Goal: Task Accomplishment & Management: Manage account settings

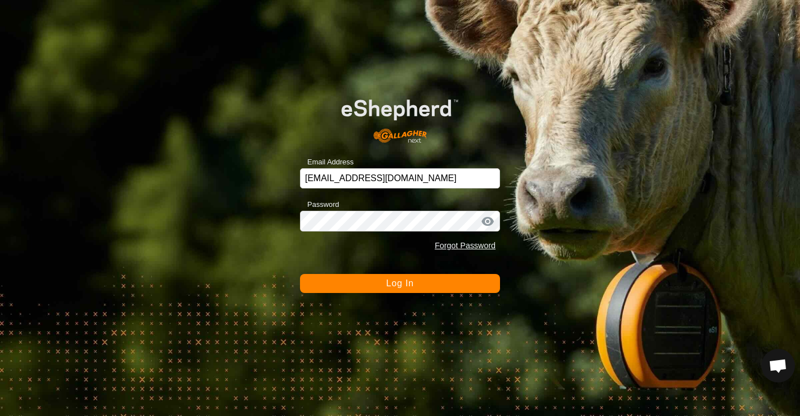
click at [312, 288] on button "Log In" at bounding box center [400, 283] width 200 height 19
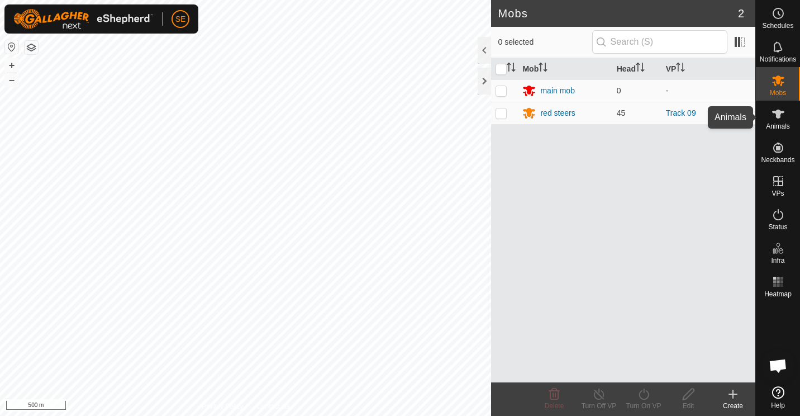
click at [777, 117] on icon at bounding box center [778, 114] width 12 height 9
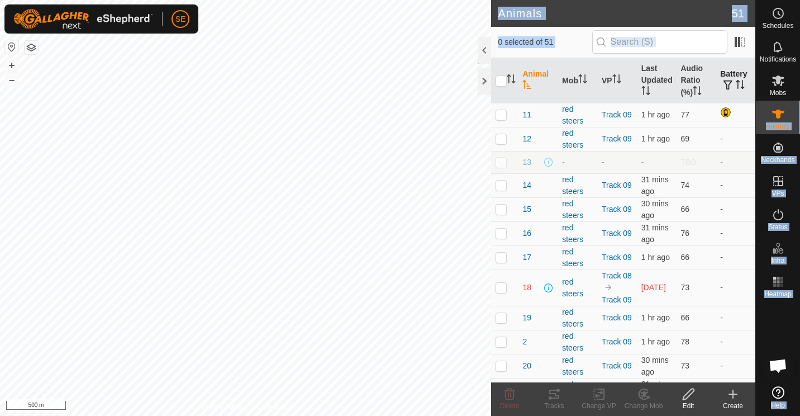
drag, startPoint x: 777, startPoint y: 117, endPoint x: 731, endPoint y: 78, distance: 60.3
click at [731, 78] on div "Schedules Notifications Mobs Animals Neckbands VPs Status Infra Heatmap Help An…" at bounding box center [400, 208] width 800 height 416
click at [731, 78] on th "Battery" at bounding box center [736, 80] width 40 height 45
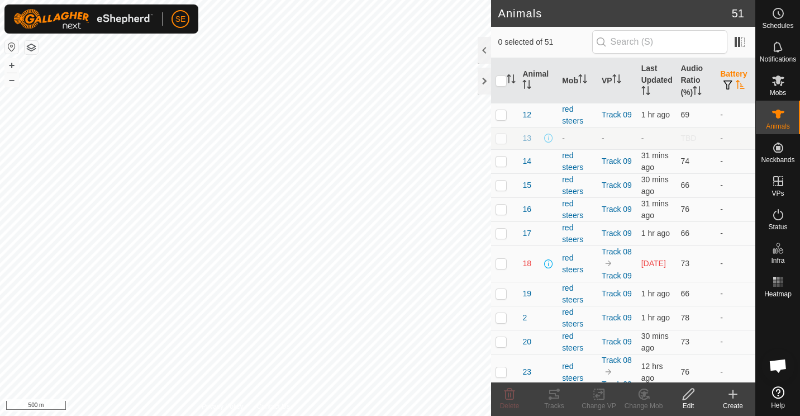
click at [731, 78] on th "Battery" at bounding box center [736, 80] width 40 height 45
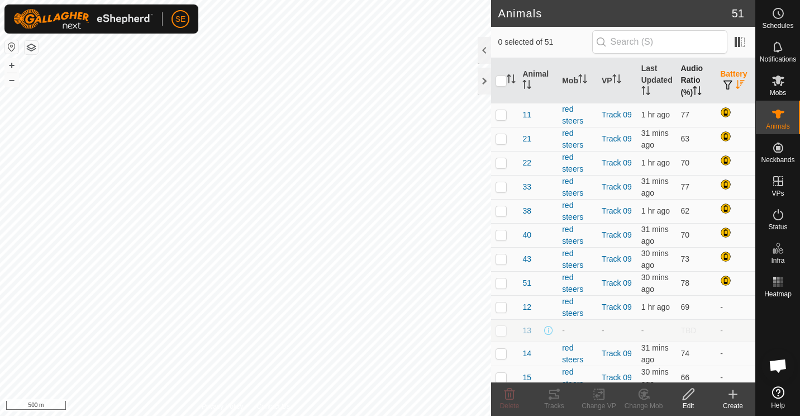
click at [684, 84] on th "Audio Ratio (%)" at bounding box center [696, 80] width 40 height 45
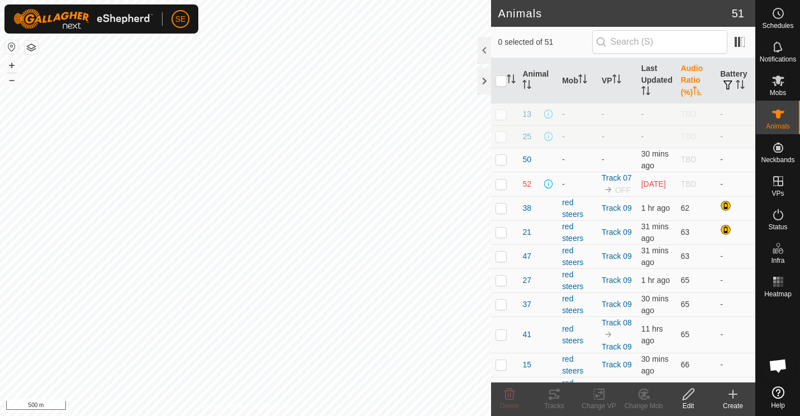
click at [684, 84] on th "Audio Ratio (%)" at bounding box center [696, 80] width 40 height 45
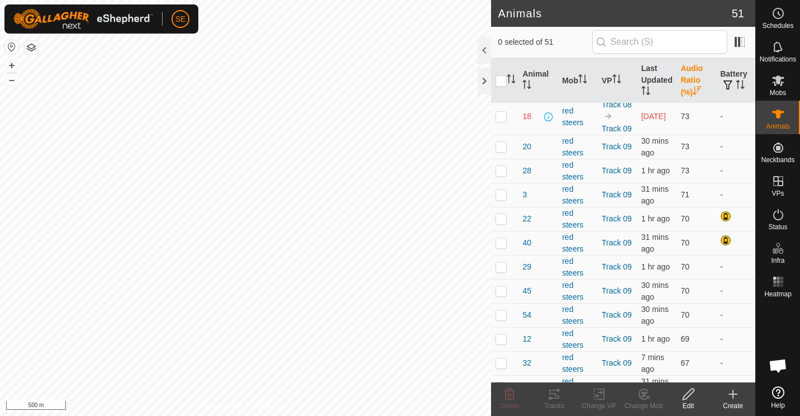
scroll to position [680, 0]
click at [499, 120] on p-checkbox at bounding box center [501, 115] width 11 height 9
checkbox input "false"
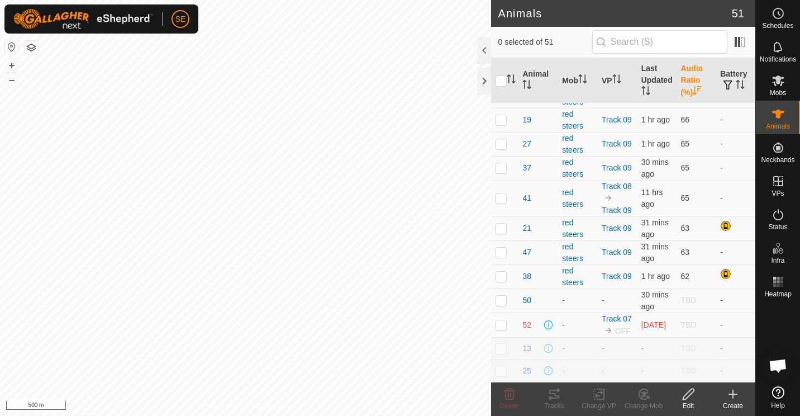
scroll to position [1109, 0]
click at [502, 321] on p-checkbox at bounding box center [501, 324] width 11 height 9
checkbox input "false"
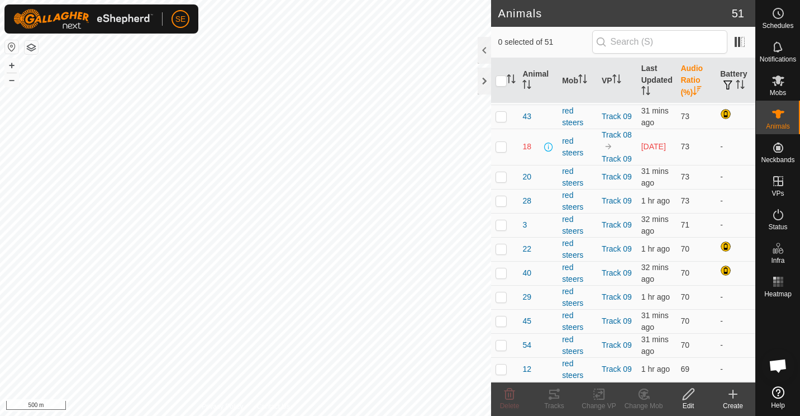
scroll to position [649, 0]
click at [502, 150] on p-checkbox at bounding box center [501, 145] width 11 height 9
checkbox input "false"
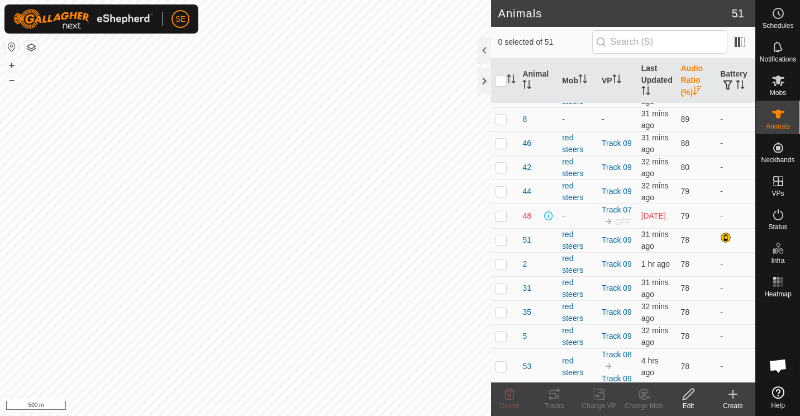
scroll to position [0, 0]
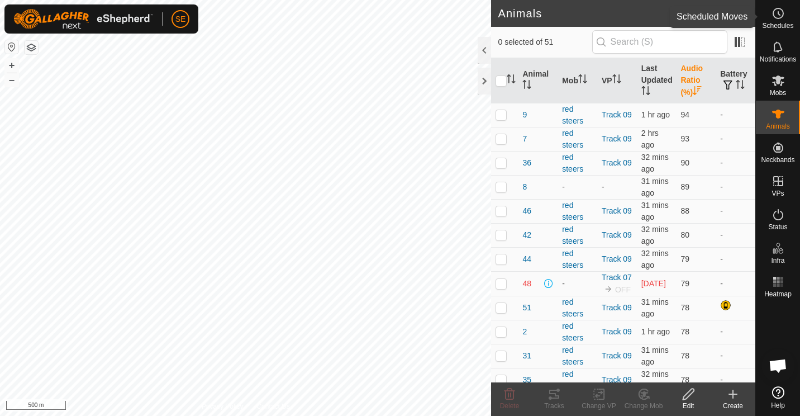
click at [779, 15] on icon at bounding box center [779, 13] width 2 height 3
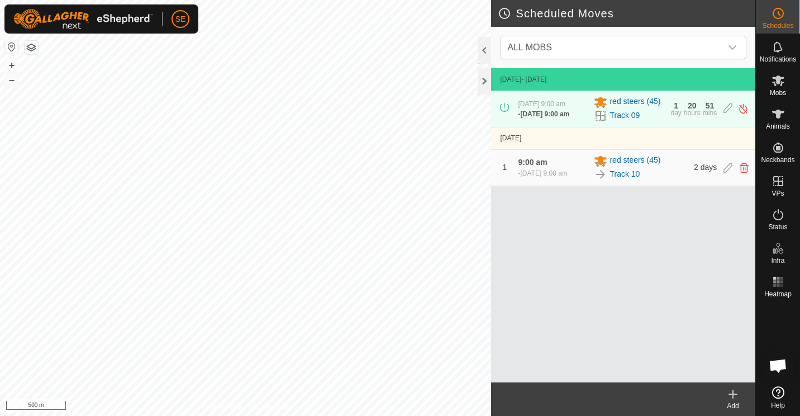
click at [504, 111] on icon at bounding box center [504, 107] width 9 height 9
click at [744, 169] on icon at bounding box center [744, 168] width 9 height 10
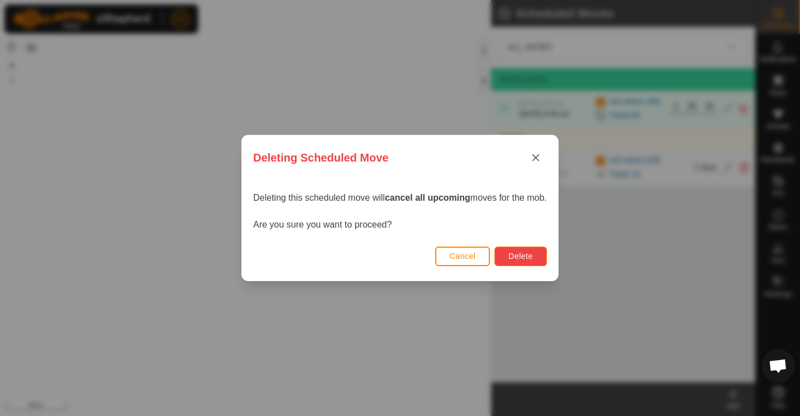
click at [527, 256] on span "Delete" at bounding box center [520, 255] width 24 height 9
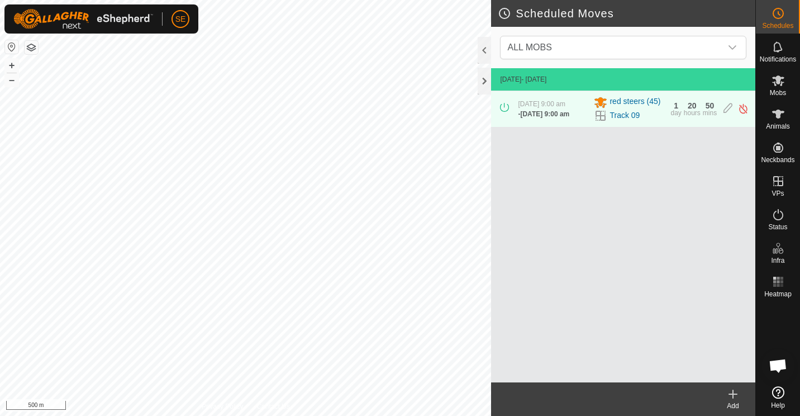
click at [732, 394] on icon at bounding box center [733, 394] width 8 height 0
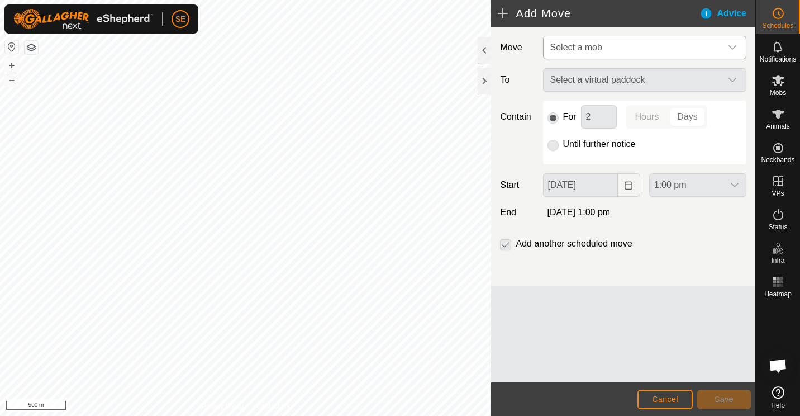
click at [732, 45] on icon "dropdown trigger" at bounding box center [732, 47] width 9 height 9
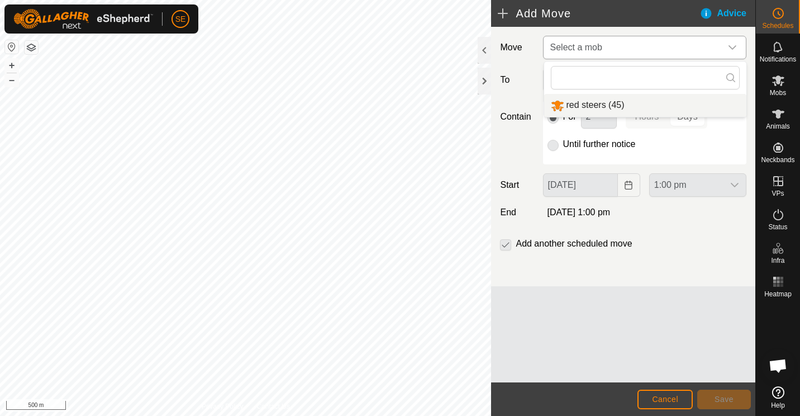
click at [598, 104] on li "red steers (45)" at bounding box center [645, 105] width 202 height 23
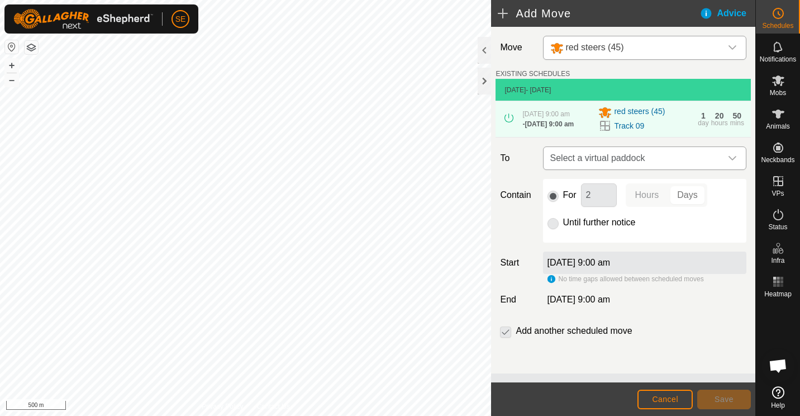
click at [732, 160] on icon "dropdown trigger" at bounding box center [732, 158] width 9 height 9
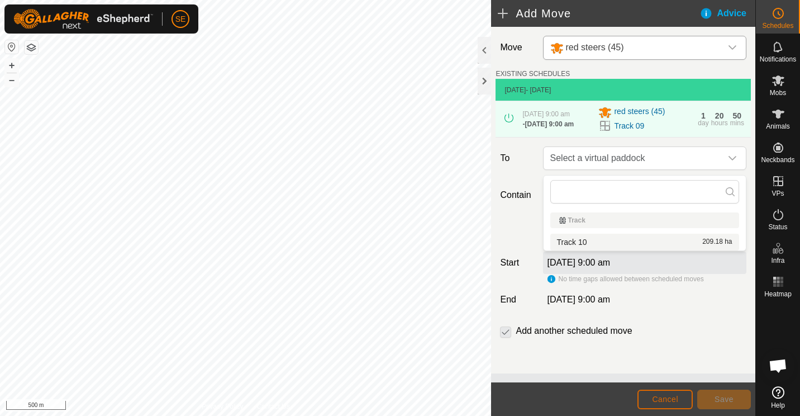
click at [638, 394] on button "Cancel" at bounding box center [664, 399] width 55 height 20
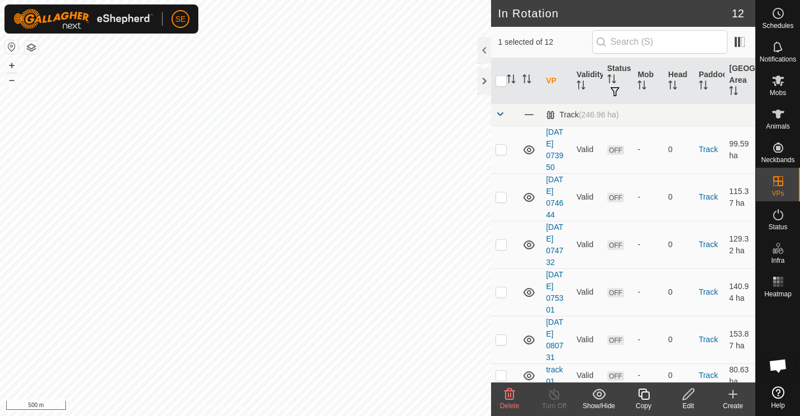
click at [688, 392] on icon at bounding box center [688, 393] width 11 height 11
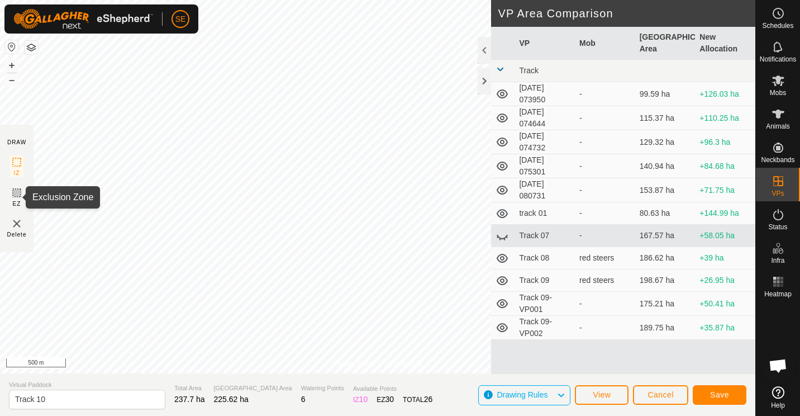
click at [17, 191] on icon at bounding box center [16, 192] width 13 height 13
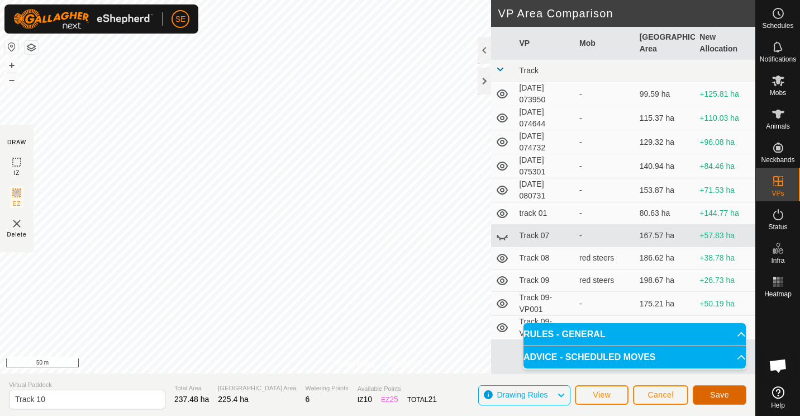
click at [719, 393] on span "Save" at bounding box center [719, 394] width 19 height 9
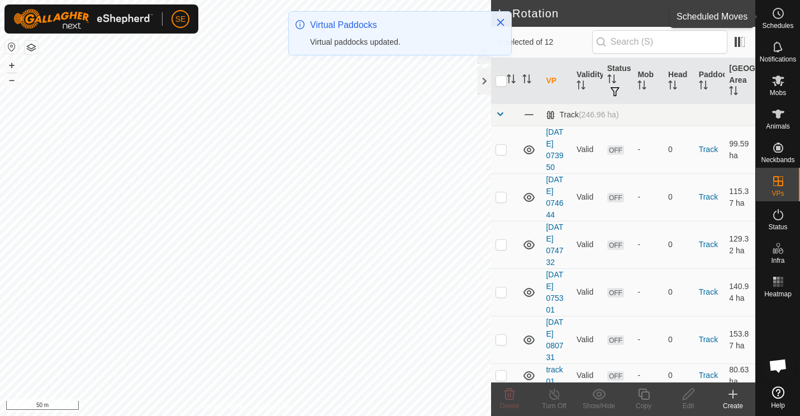
click at [781, 11] on icon at bounding box center [778, 13] width 13 height 13
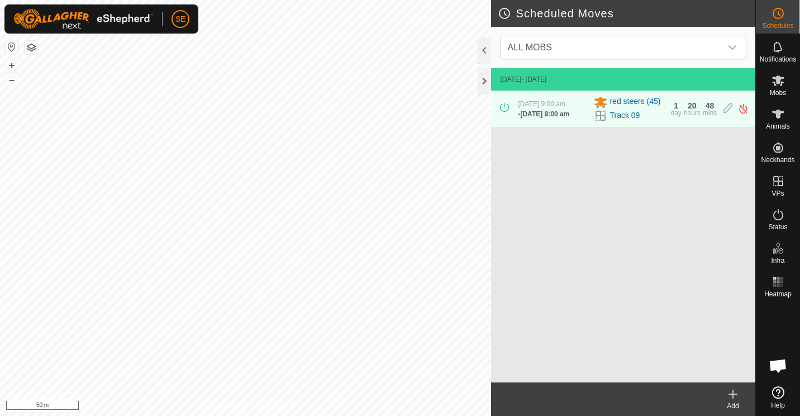
click at [734, 395] on icon at bounding box center [732, 393] width 13 height 13
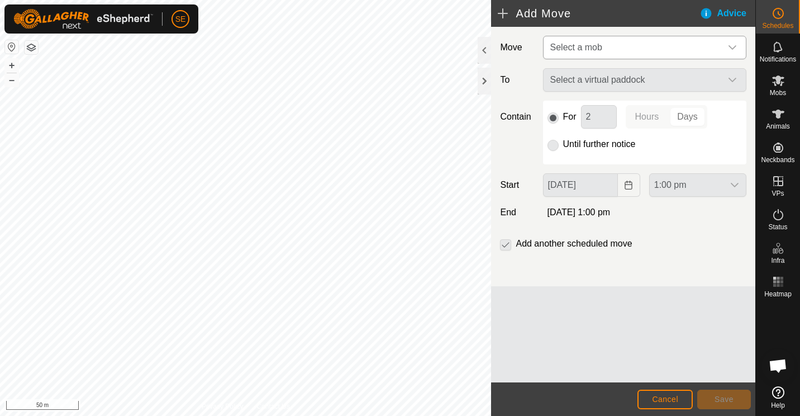
click at [737, 49] on div "dropdown trigger" at bounding box center [732, 47] width 22 height 22
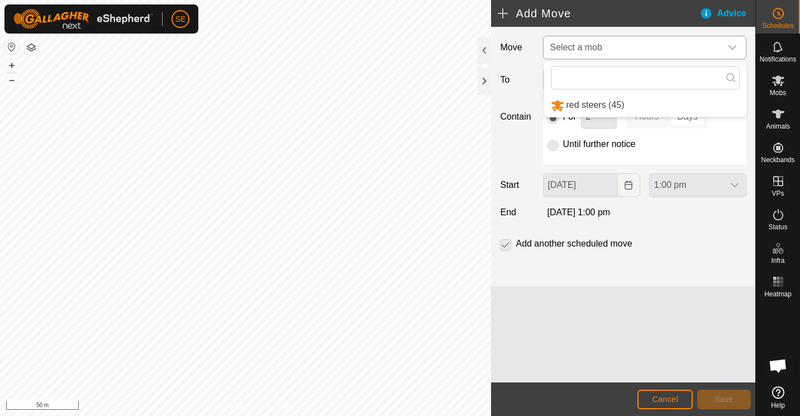
click at [606, 105] on li "red steers (45)" at bounding box center [645, 105] width 202 height 23
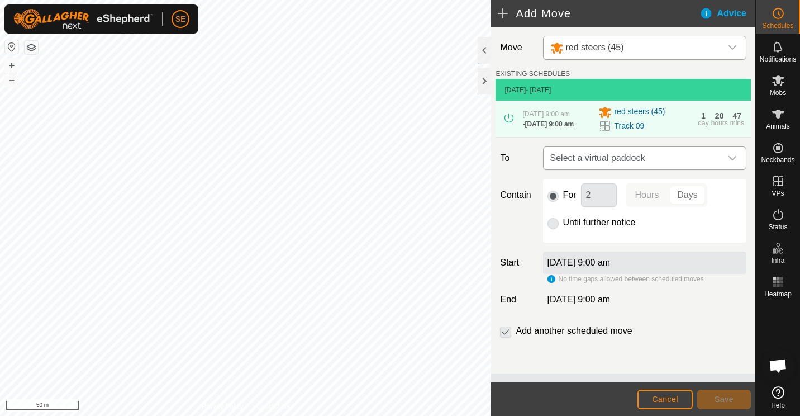
click at [734, 160] on icon "dropdown trigger" at bounding box center [732, 158] width 9 height 9
click at [574, 239] on li "Track 10 225.4 ha" at bounding box center [644, 242] width 189 height 17
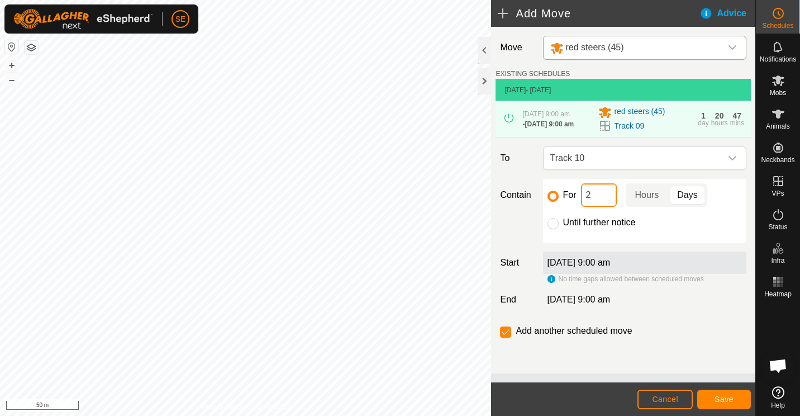
click at [593, 204] on input "2" at bounding box center [599, 194] width 36 height 23
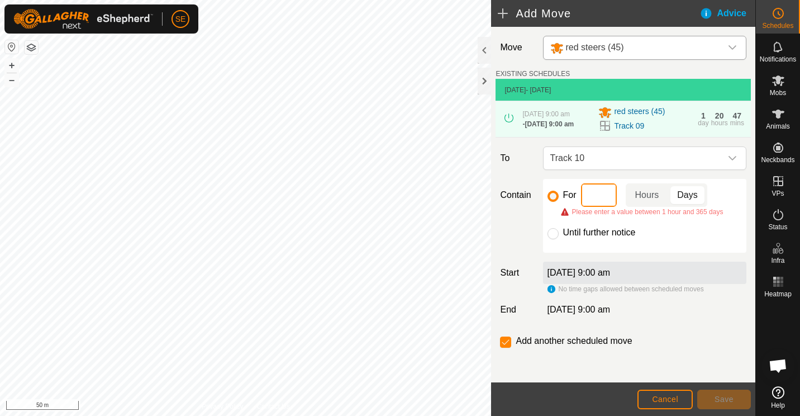
type input "7"
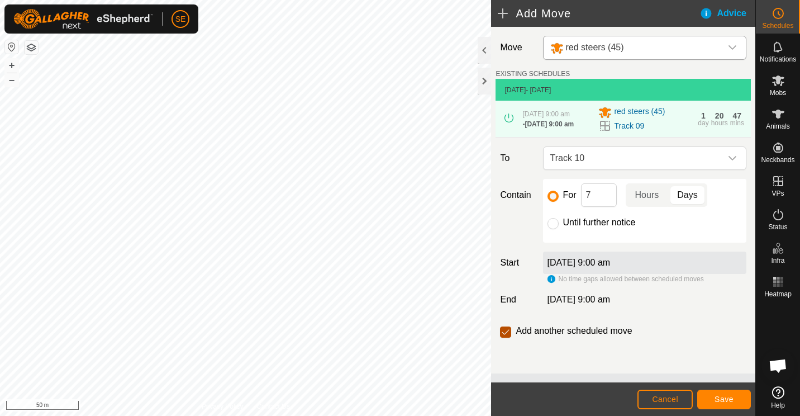
click at [506, 336] on input "checkbox" at bounding box center [505, 331] width 11 height 11
checkbox input "false"
click at [725, 397] on span "Save" at bounding box center [724, 398] width 19 height 9
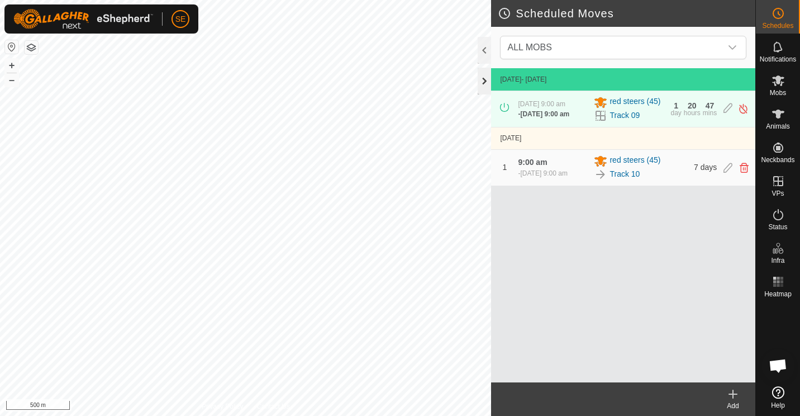
click at [482, 76] on div at bounding box center [484, 81] width 13 height 27
